Goal: Task Accomplishment & Management: Manage account settings

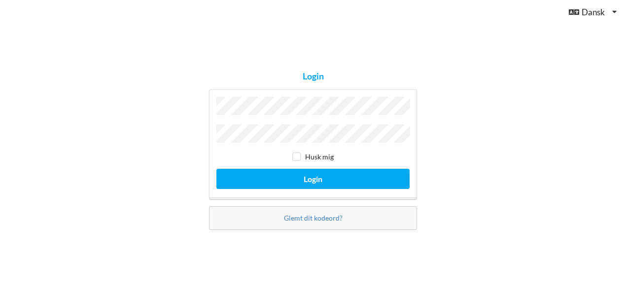
click at [495, 115] on div "Login Husk mig Login Glemt dit kodeord?" at bounding box center [313, 151] width 626 height 302
click at [301, 154] on label "Husk mig" at bounding box center [312, 156] width 41 height 8
click at [297, 154] on input "checkbox" at bounding box center [296, 156] width 8 height 8
checkbox input "true"
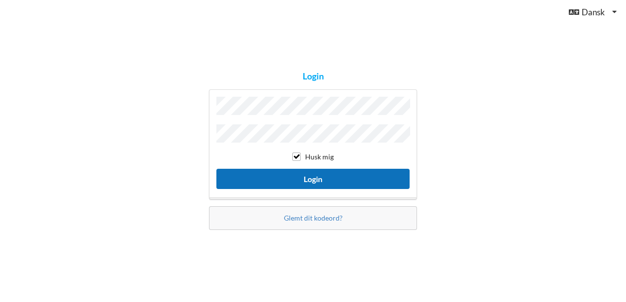
click at [304, 176] on button "Login" at bounding box center [312, 179] width 193 height 20
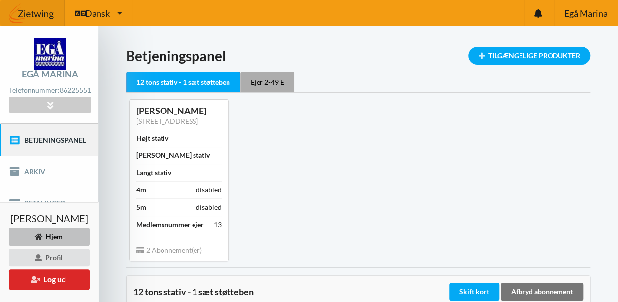
click at [259, 81] on div "Ejer 2-49 E" at bounding box center [267, 81] width 54 height 21
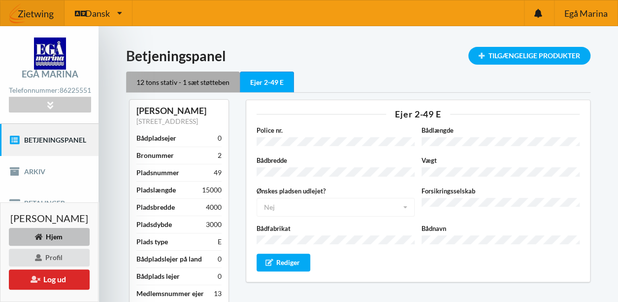
click at [151, 86] on div "12 tons stativ - 1 sæt støtteben" at bounding box center [183, 81] width 114 height 21
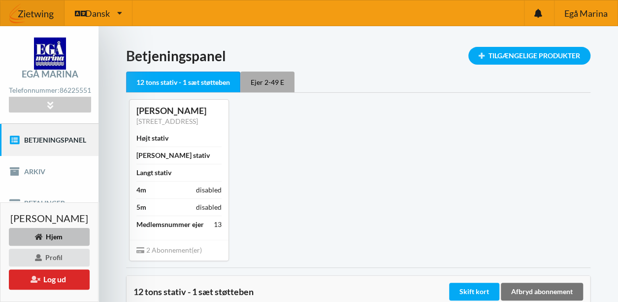
click at [264, 83] on div "Ejer 2-49 E" at bounding box center [267, 81] width 54 height 21
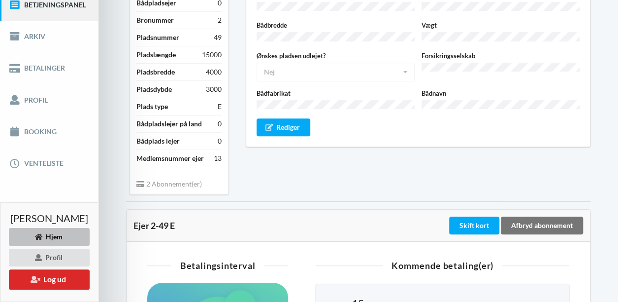
scroll to position [135, 0]
click at [29, 44] on link "Arkiv" at bounding box center [49, 37] width 99 height 32
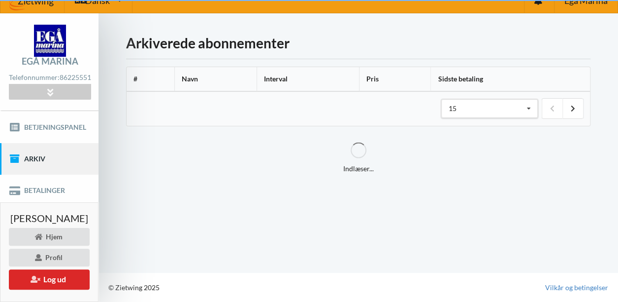
scroll to position [19, 0]
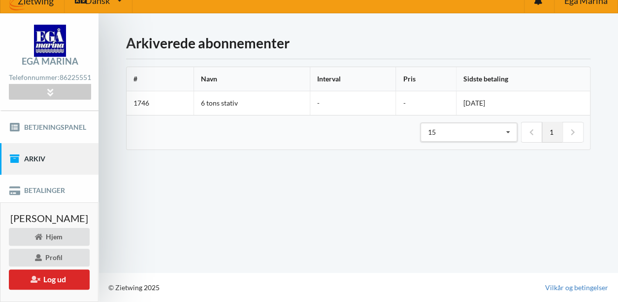
click at [173, 180] on div "Indlæser... Arkiverede abonnementer # Navn Interval Pris Sidste betaling 1746 6…" at bounding box center [359, 142] width 520 height 259
click at [504, 124] on icon at bounding box center [508, 132] width 15 height 18
click at [456, 160] on div "25" at bounding box center [469, 168] width 96 height 18
click at [42, 185] on link "Betalinger" at bounding box center [49, 190] width 99 height 32
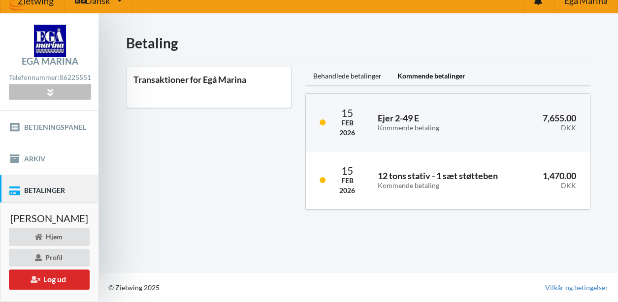
click at [45, 89] on icon at bounding box center [49, 92] width 11 height 8
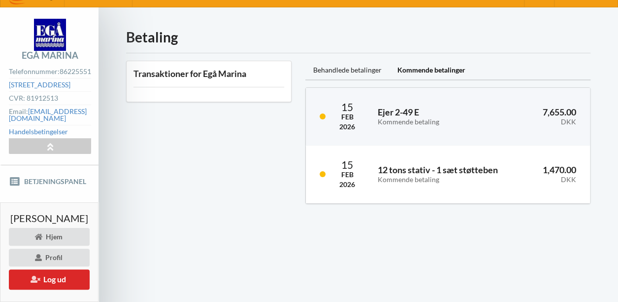
scroll to position [85, 0]
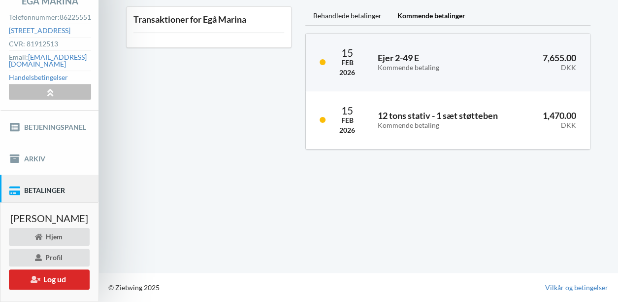
click at [45, 92] on icon at bounding box center [49, 92] width 11 height 8
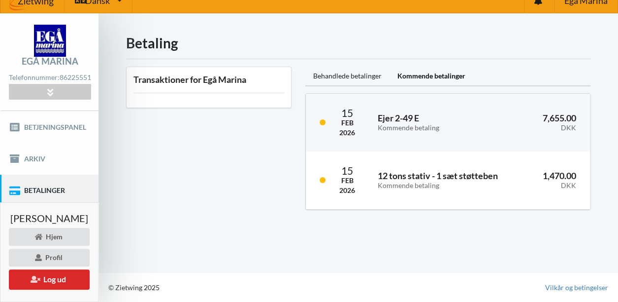
click at [165, 185] on div "Transaktioner for Egå Marina" at bounding box center [208, 138] width 179 height 157
click at [51, 235] on div "Hjem" at bounding box center [49, 237] width 81 height 18
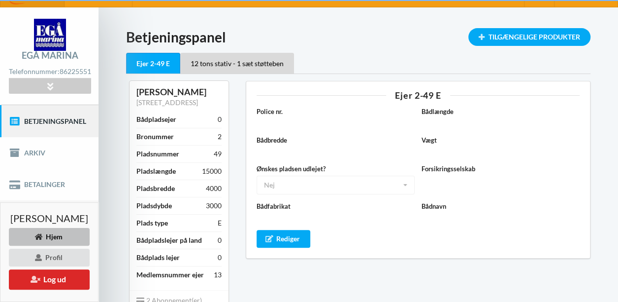
scroll to position [85, 0]
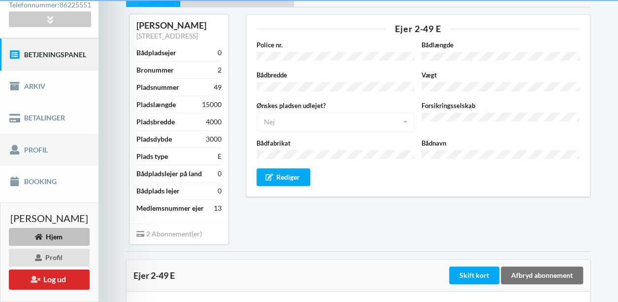
click at [27, 156] on link "Profil" at bounding box center [49, 150] width 99 height 32
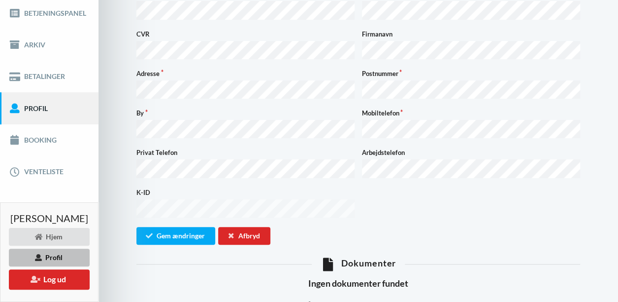
scroll to position [127, 0]
click at [405, 187] on div "K-ID" at bounding box center [358, 203] width 451 height 33
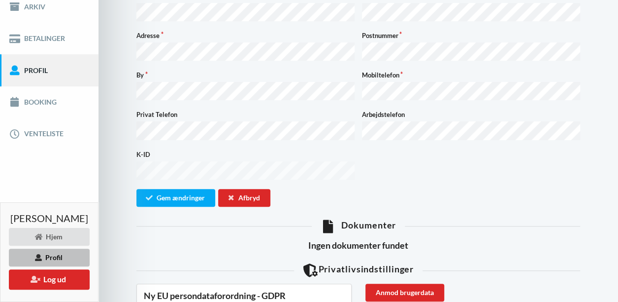
scroll to position [167, 0]
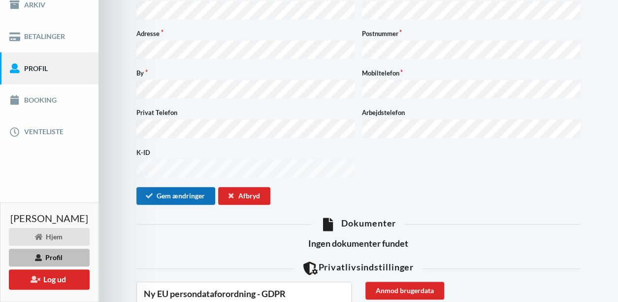
click at [193, 187] on button "Gem ændringer" at bounding box center [175, 196] width 79 height 18
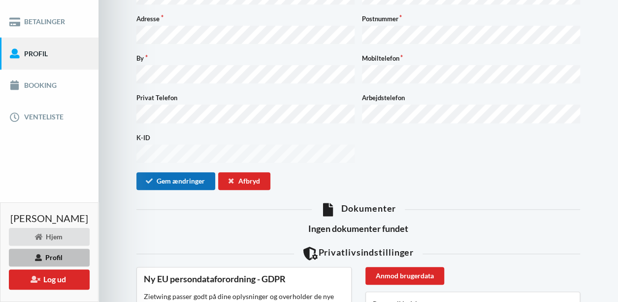
scroll to position [179, 0]
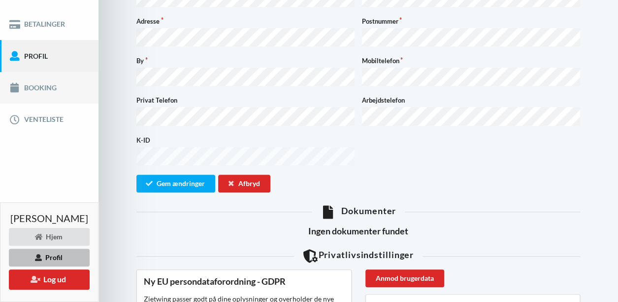
click at [43, 94] on link "Booking" at bounding box center [49, 88] width 99 height 32
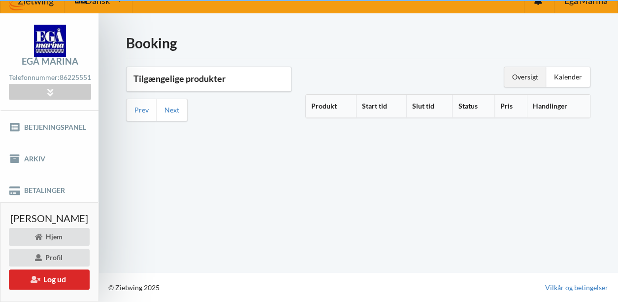
scroll to position [19, 0]
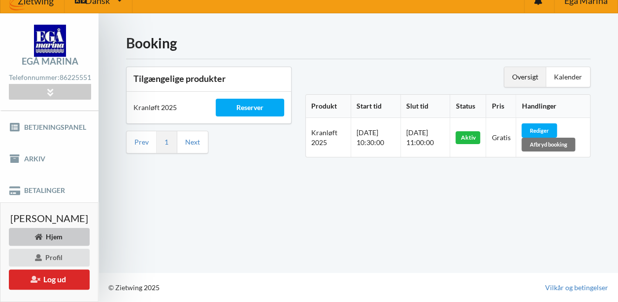
click at [51, 237] on div "Hjem" at bounding box center [49, 237] width 81 height 18
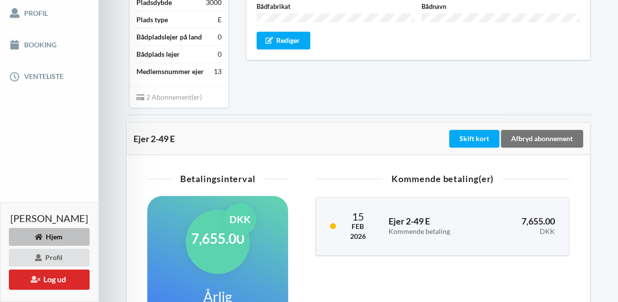
scroll to position [222, 0]
click at [38, 82] on link "Venteliste" at bounding box center [49, 77] width 99 height 32
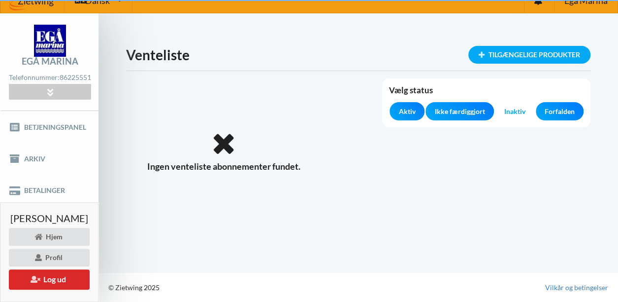
scroll to position [19, 0]
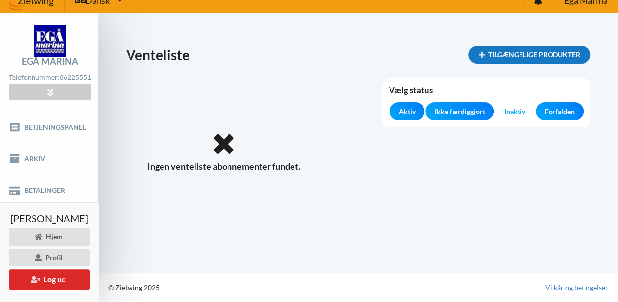
click at [532, 48] on div "Tilgængelige produkter" at bounding box center [530, 55] width 122 height 18
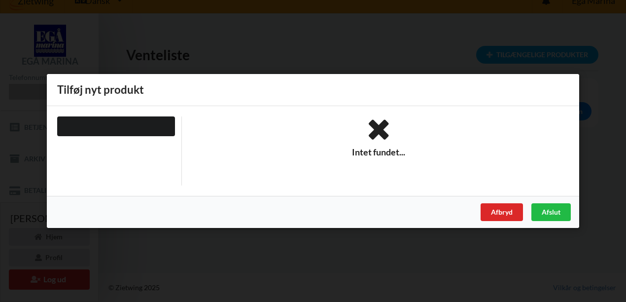
click at [113, 124] on div at bounding box center [116, 126] width 118 height 20
click at [547, 203] on div "Afslut" at bounding box center [550, 212] width 39 height 18
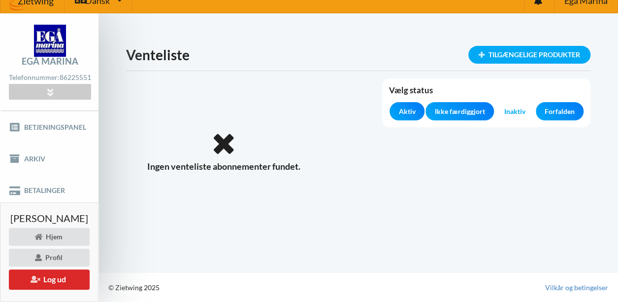
click at [406, 106] on span "Aktiv" at bounding box center [407, 111] width 17 height 10
click at [434, 164] on div at bounding box center [463, 155] width 269 height 62
click at [443, 106] on span "Ikke færdiggjort" at bounding box center [460, 111] width 50 height 10
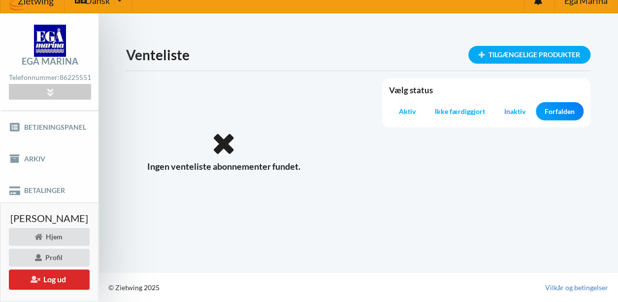
click at [487, 163] on div at bounding box center [463, 155] width 269 height 62
click at [44, 90] on icon at bounding box center [49, 92] width 11 height 8
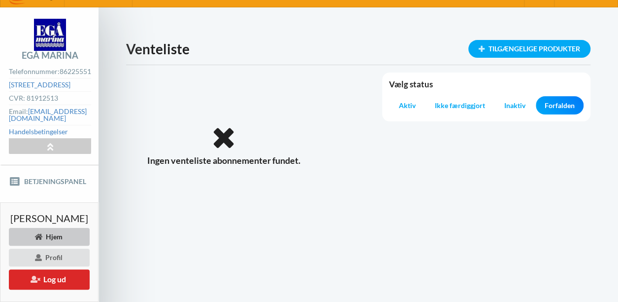
click at [48, 236] on div "Hjem" at bounding box center [49, 237] width 81 height 18
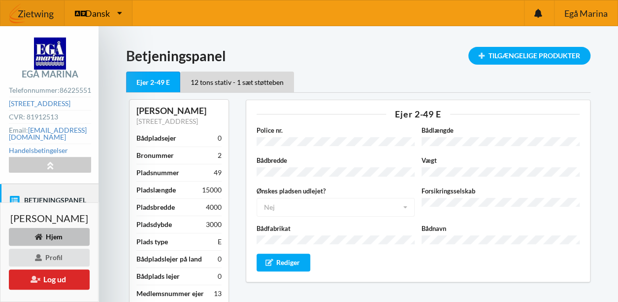
click at [115, 11] on div "Dansk Engelsk Dansk" at bounding box center [99, 12] width 68 height 25
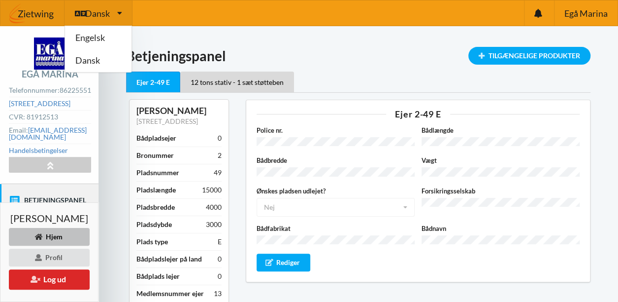
click at [42, 10] on img at bounding box center [32, 14] width 64 height 30
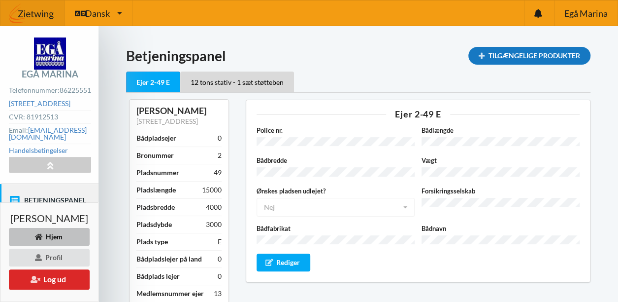
click at [482, 56] on icon at bounding box center [481, 55] width 8 height 6
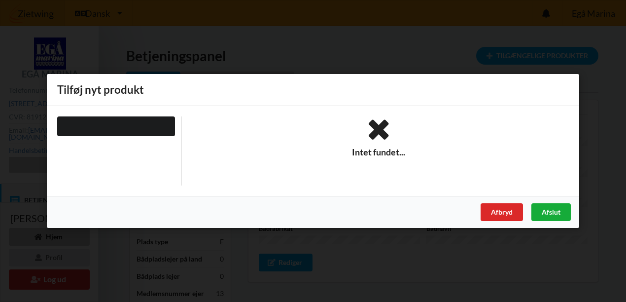
click at [544, 211] on div "Afslut" at bounding box center [550, 212] width 39 height 18
